Goal: Navigation & Orientation: Find specific page/section

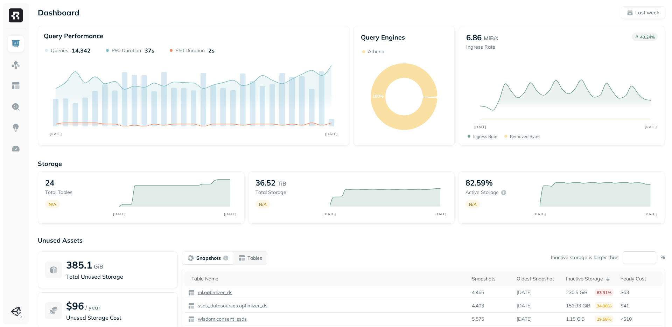
scroll to position [4, 0]
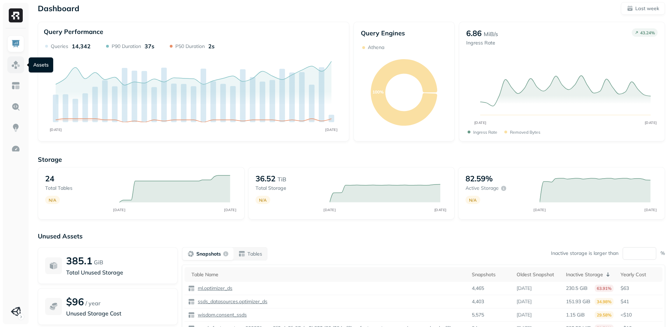
click at [16, 67] on img at bounding box center [15, 64] width 9 height 9
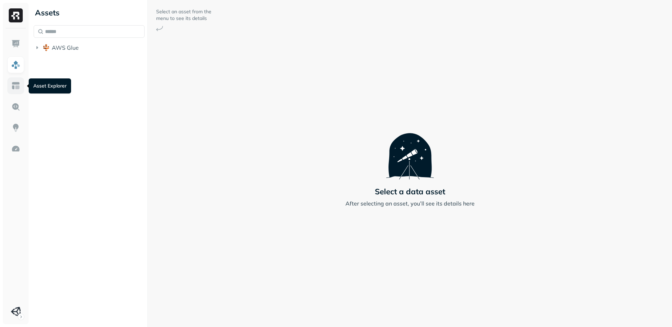
click at [14, 85] on img at bounding box center [15, 85] width 9 height 9
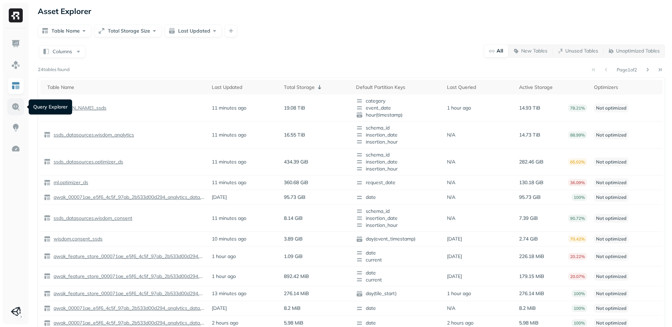
click at [18, 106] on img at bounding box center [15, 106] width 9 height 9
